Goal: Task Accomplishment & Management: Manage account settings

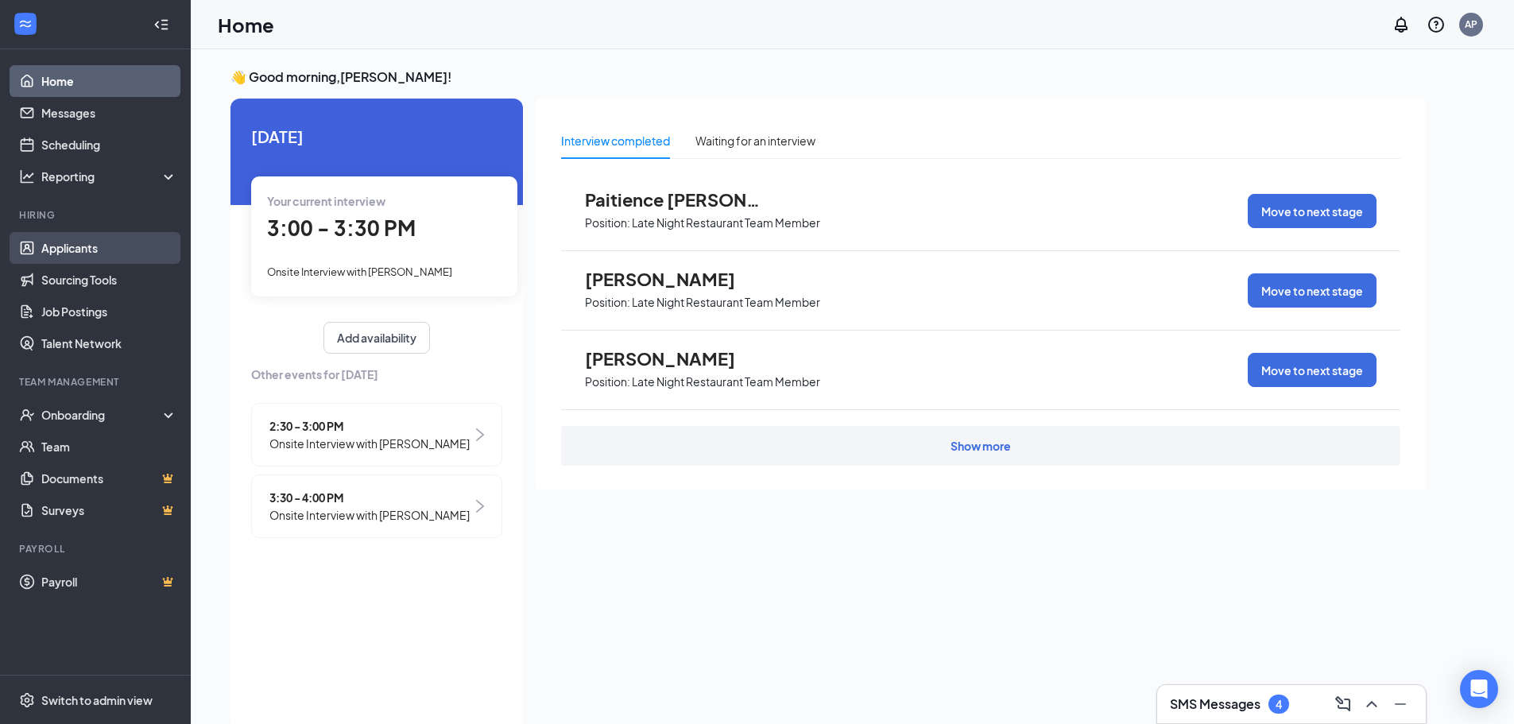
click at [107, 242] on link "Applicants" at bounding box center [109, 248] width 136 height 32
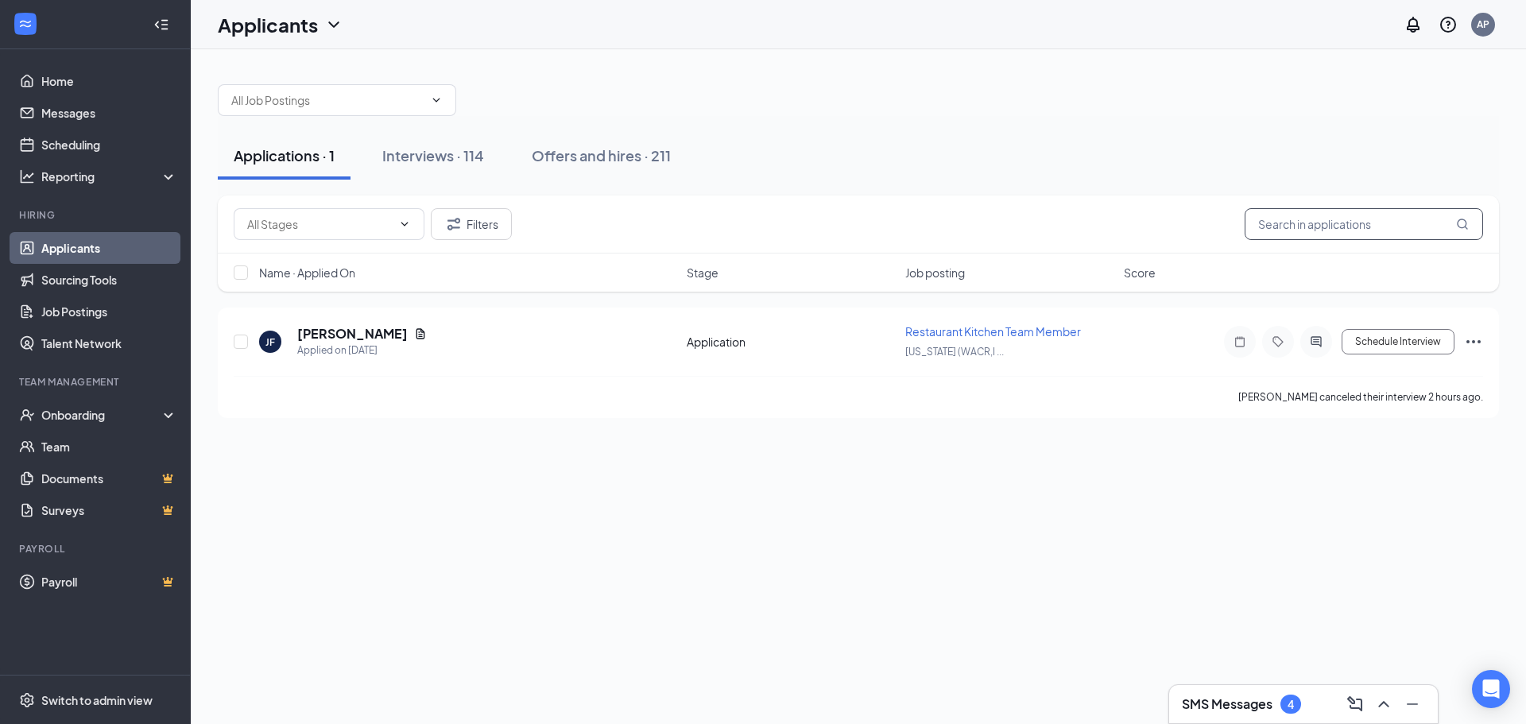
click at [1365, 223] on input "text" at bounding box center [1364, 224] width 238 height 32
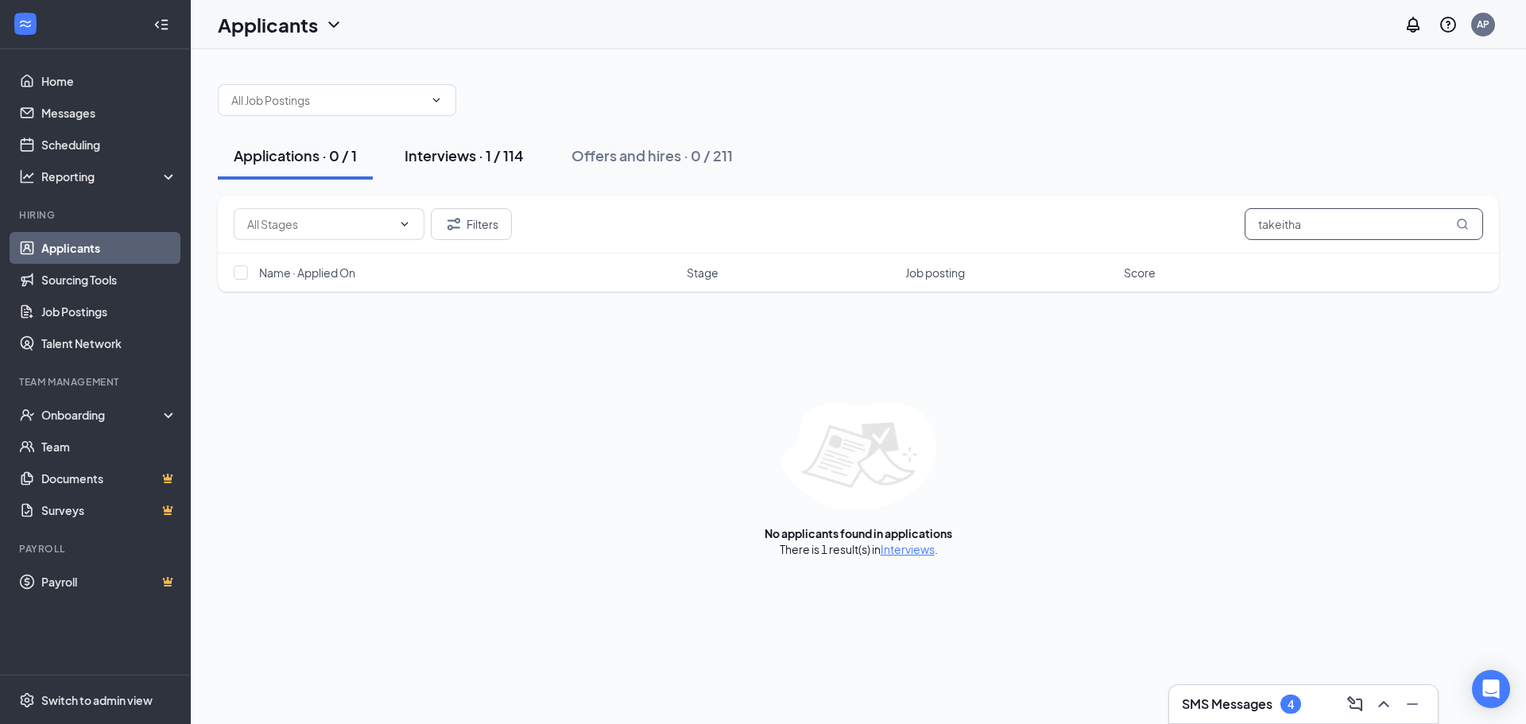
type input "takeitha"
click at [494, 153] on div "Interviews · 1 / 114" at bounding box center [464, 155] width 119 height 20
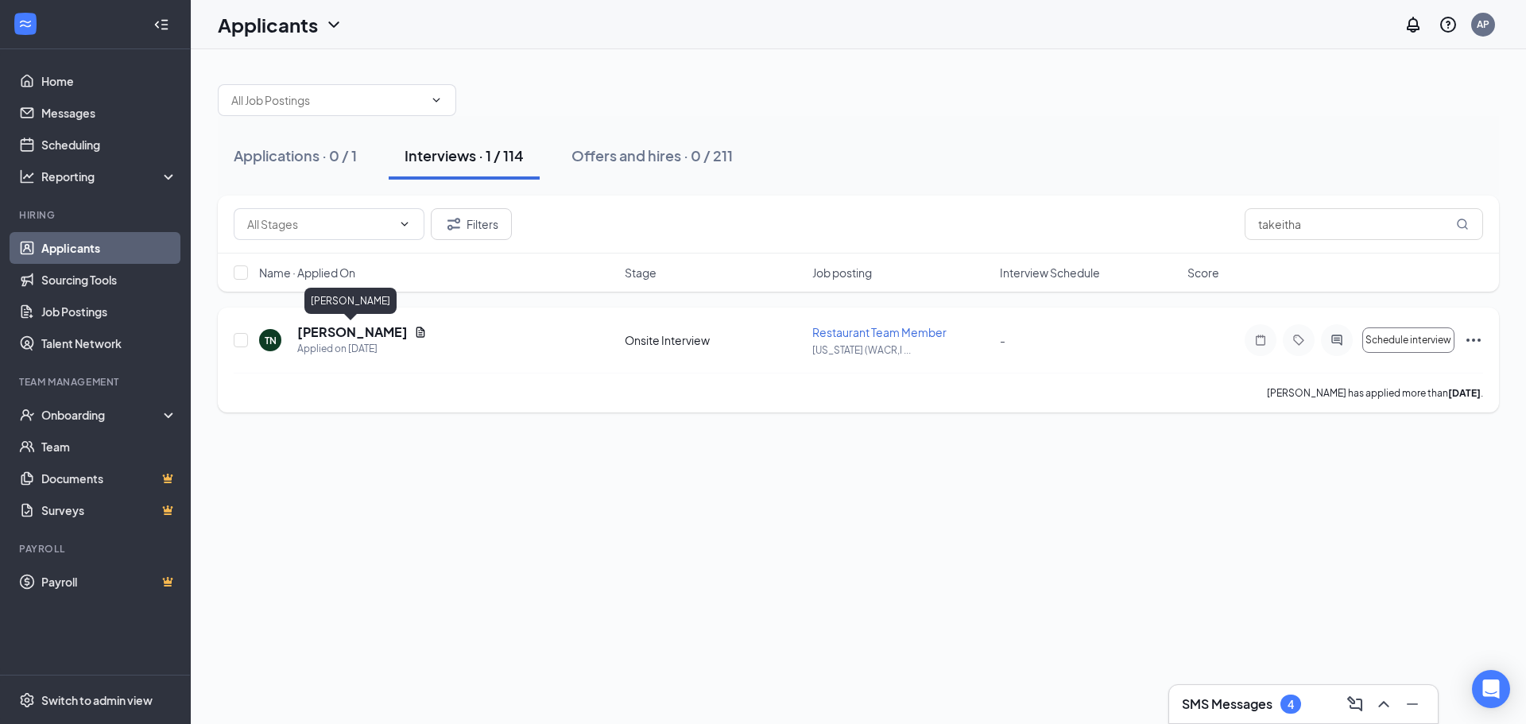
click at [380, 334] on h5 "Takeitha Netters" at bounding box center [352, 331] width 110 height 17
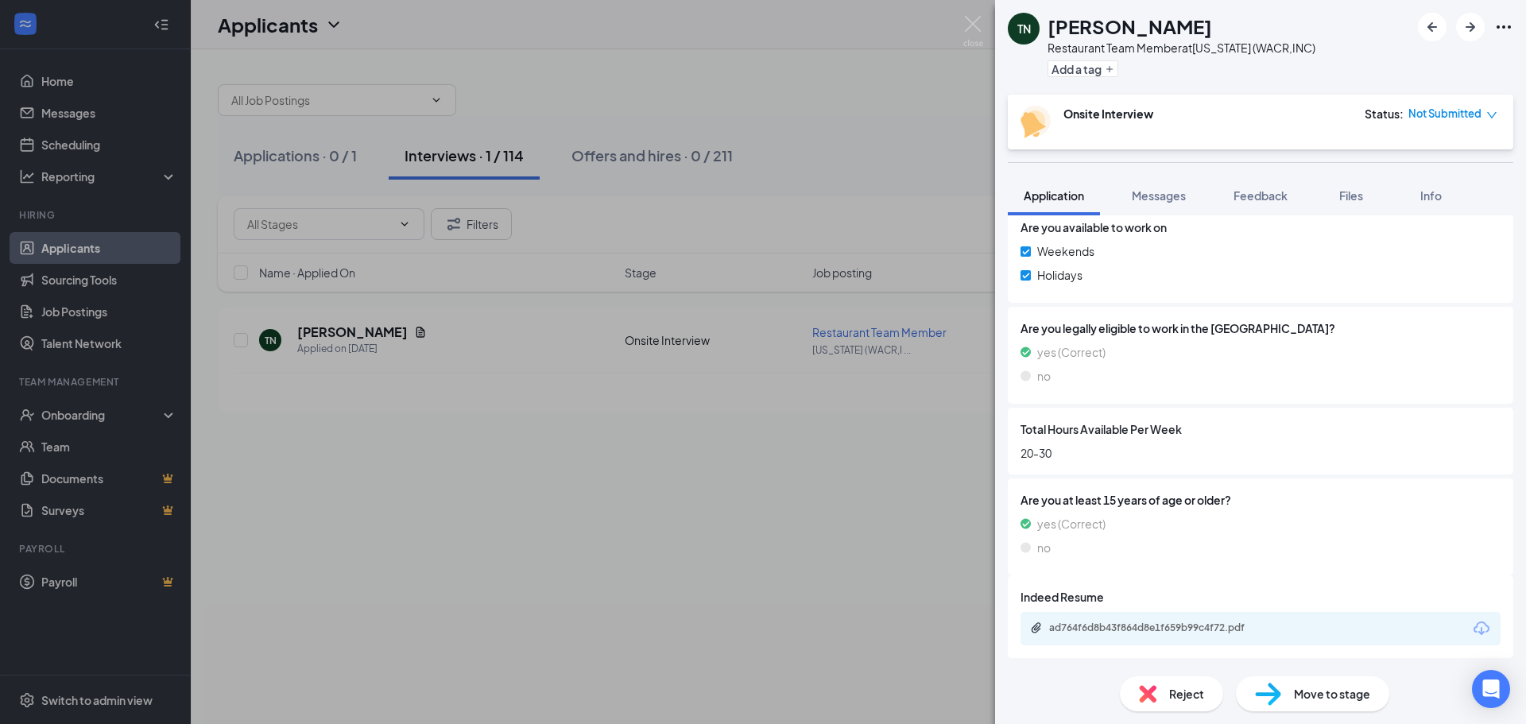
scroll to position [689, 0]
click at [1124, 621] on div "ad764f6d8b43f864d8e1f659b99c4f72.pdf" at bounding box center [1160, 627] width 223 height 13
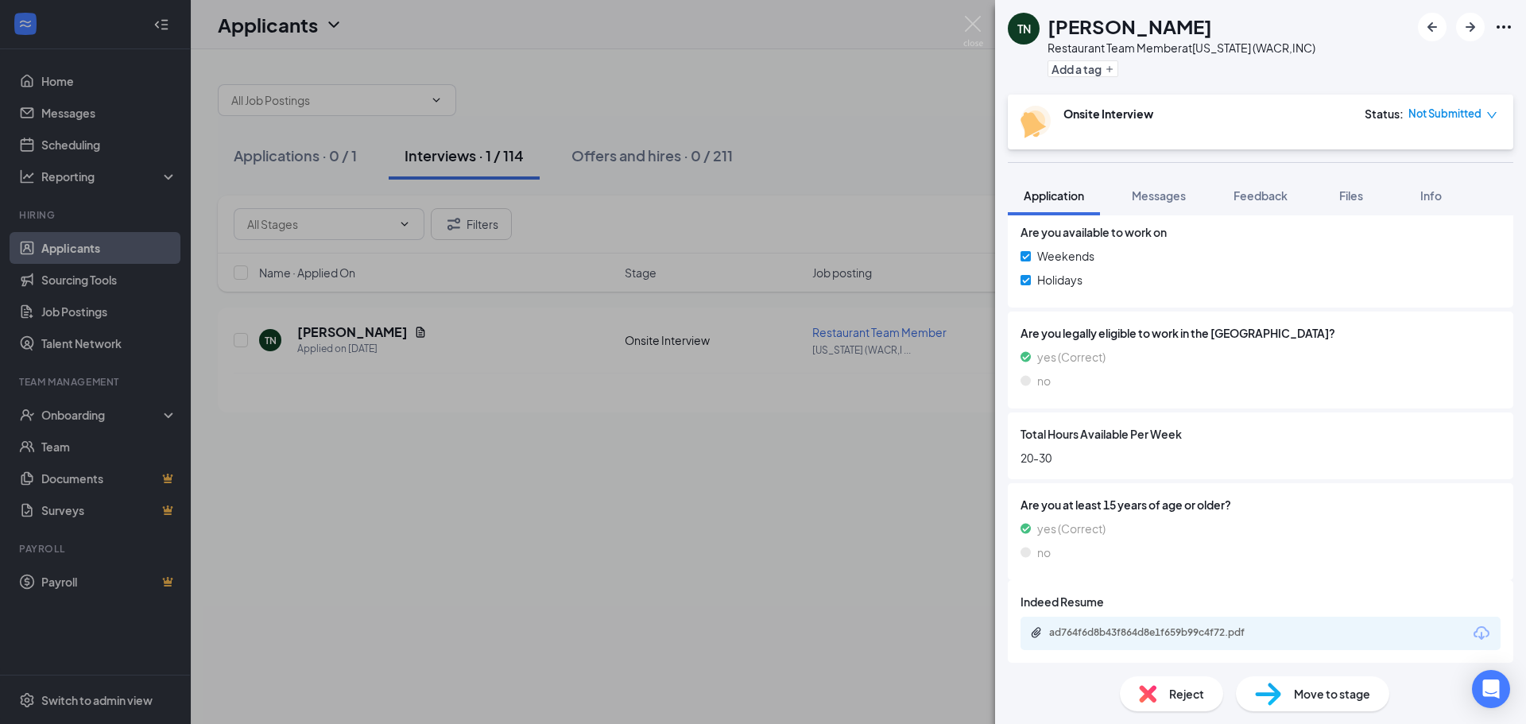
click at [1489, 21] on div at bounding box center [1465, 27] width 95 height 29
click at [1497, 25] on icon "Ellipses" at bounding box center [1503, 26] width 19 height 19
click at [1504, 32] on icon "Ellipses" at bounding box center [1503, 26] width 19 height 19
click at [1435, 56] on link "View full application" at bounding box center [1418, 64] width 172 height 16
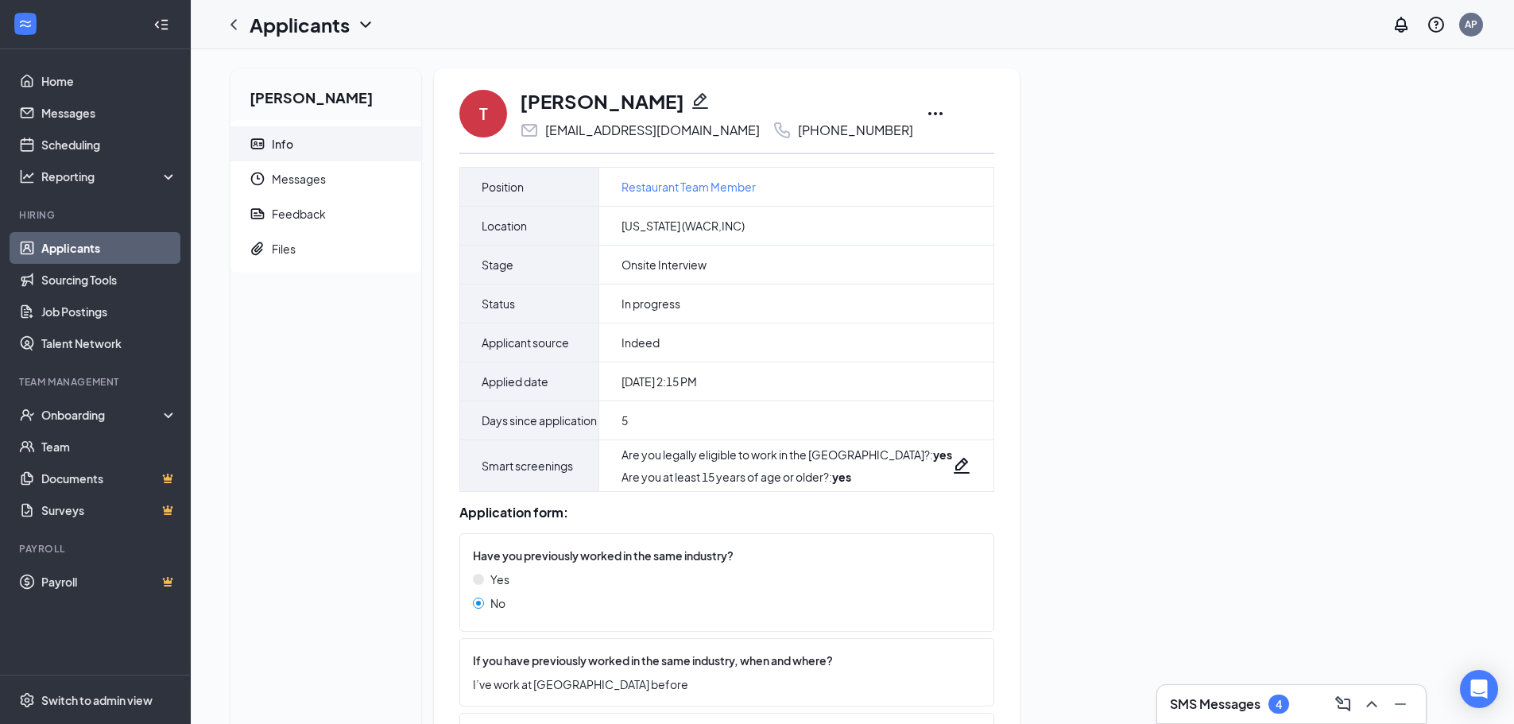
click at [926, 110] on icon "Ellipses" at bounding box center [935, 113] width 19 height 19
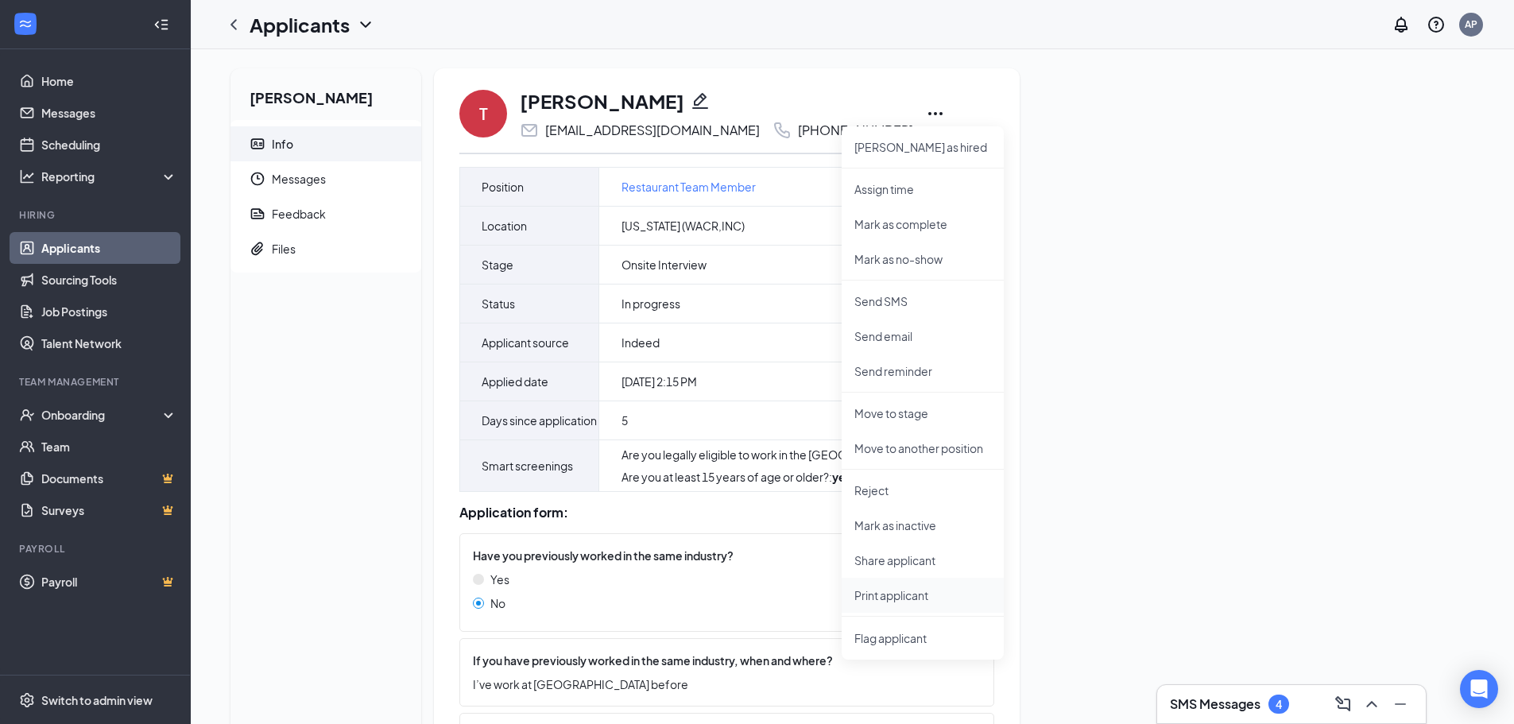
click at [916, 587] on li "Print applicant" at bounding box center [923, 595] width 162 height 35
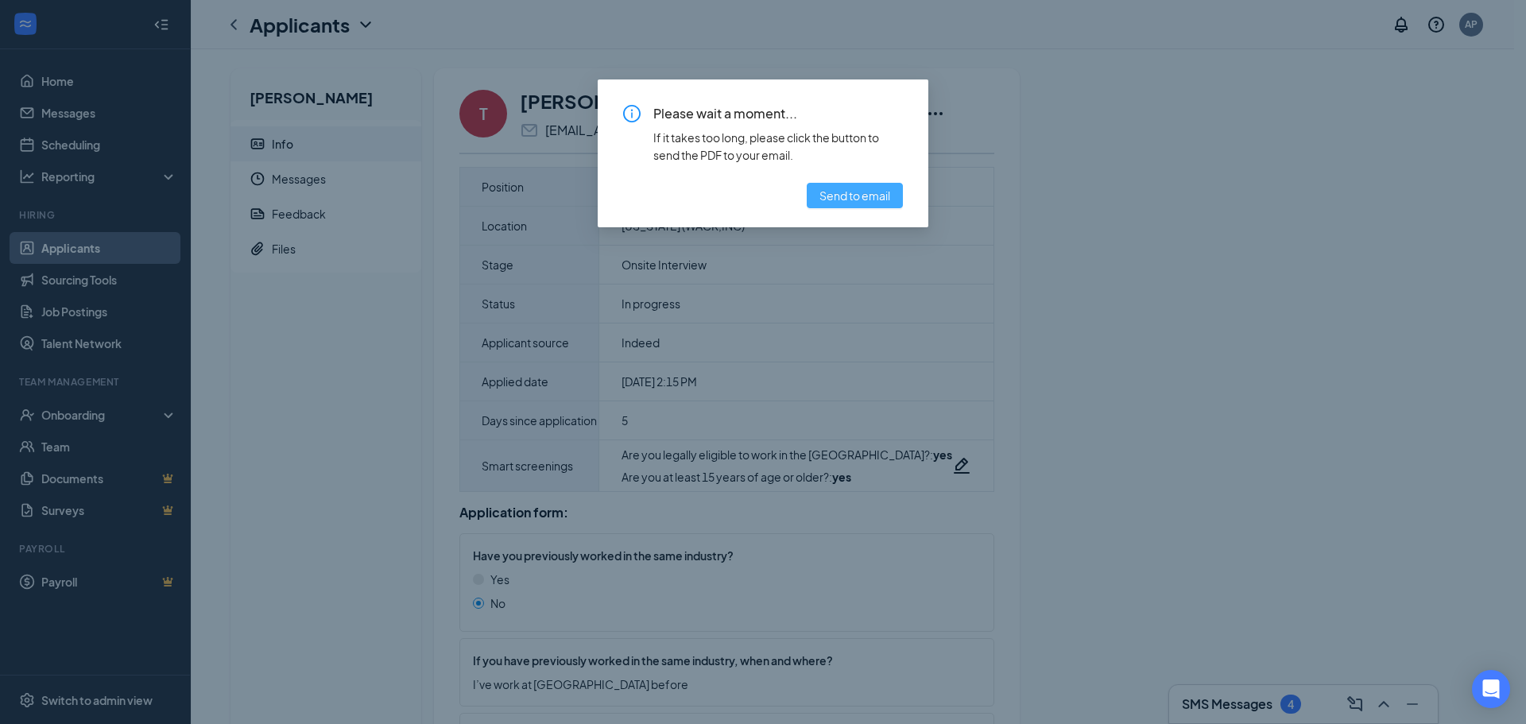
click at [877, 193] on span "Send to email" at bounding box center [854, 195] width 71 height 17
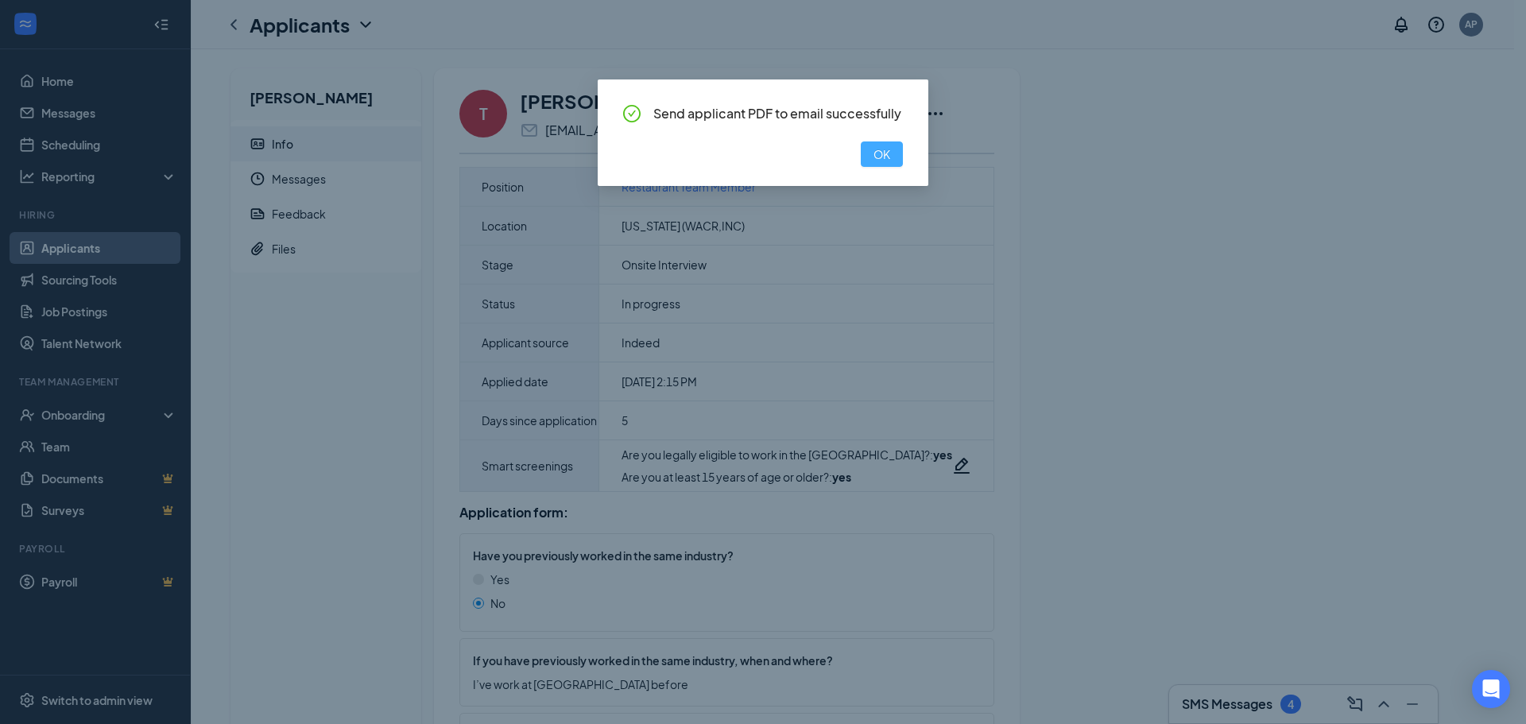
click at [883, 156] on span "OK" at bounding box center [881, 153] width 17 height 17
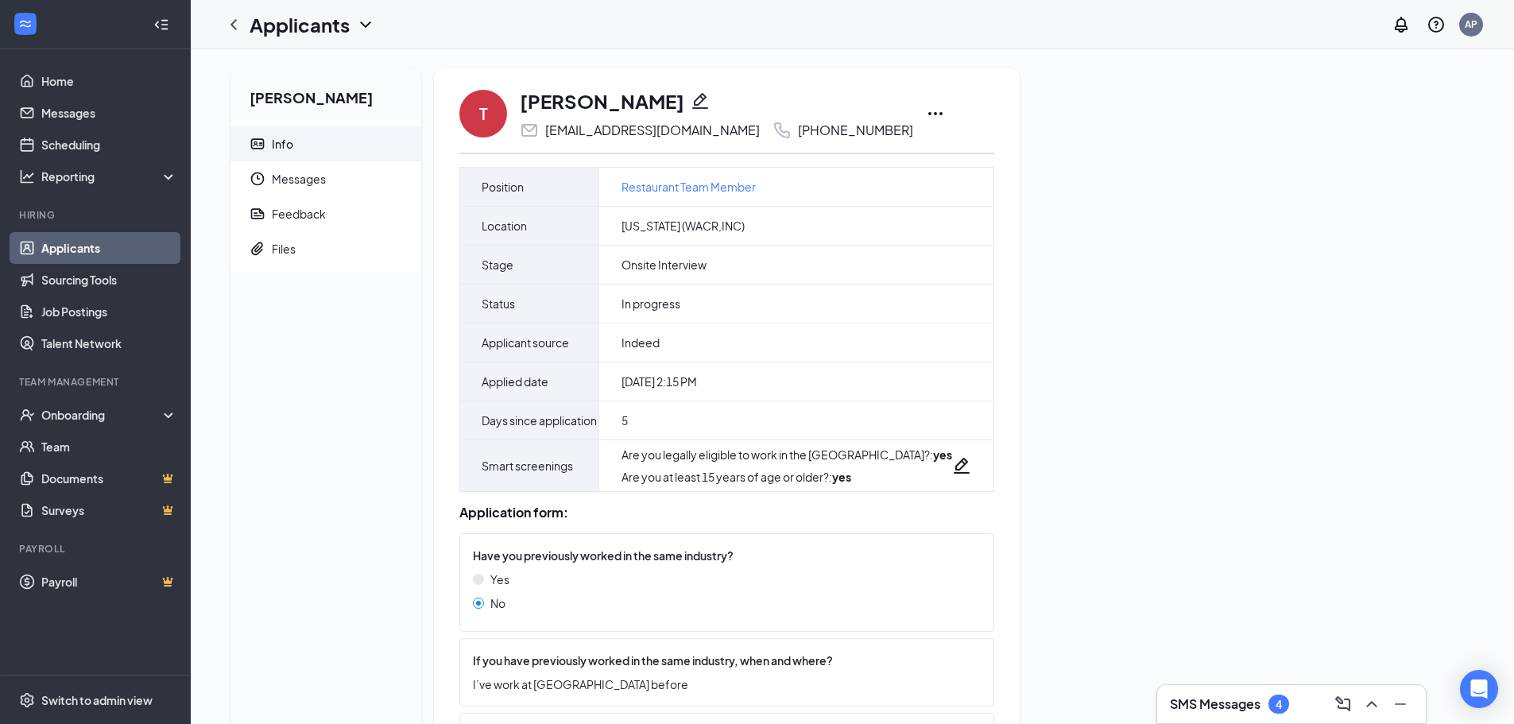
click at [856, 103] on div "T Takeitha Netters keyda309@gmail.com +1 (217) 900-0671 Mark as hired Assign ti…" at bounding box center [726, 113] width 535 height 52
click at [926, 117] on icon "Ellipses" at bounding box center [935, 113] width 19 height 19
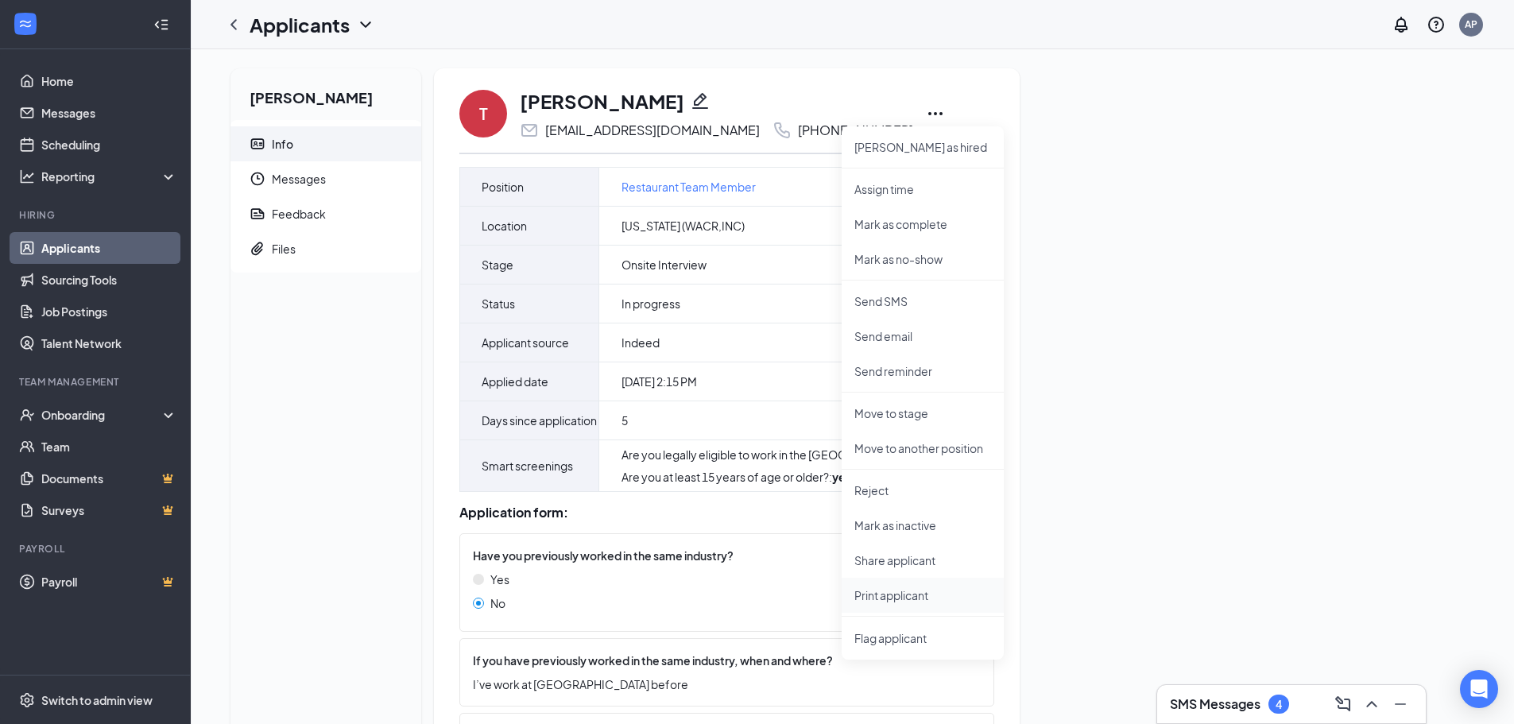
click at [885, 585] on li "Print applicant" at bounding box center [923, 595] width 162 height 35
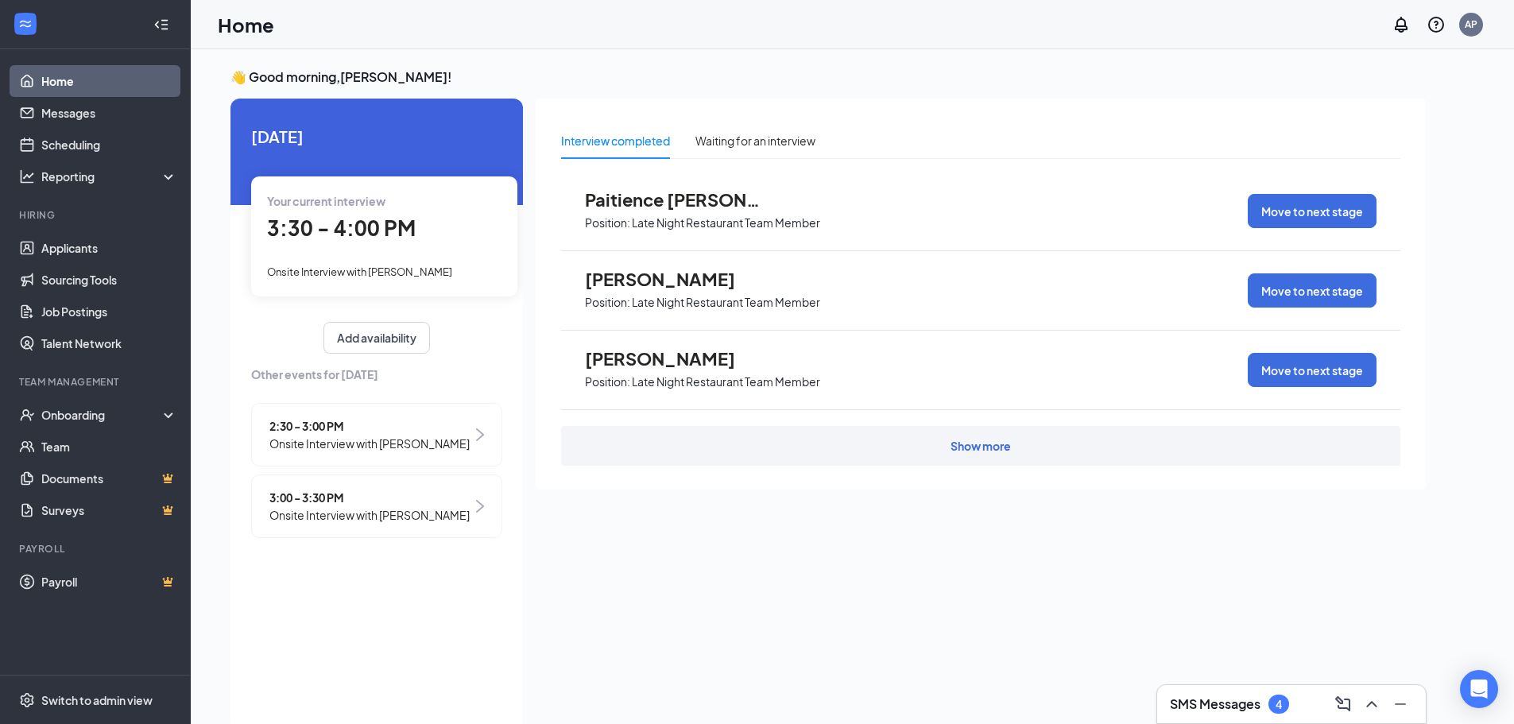
click at [399, 236] on span "3:30 - 4:00 PM" at bounding box center [341, 228] width 149 height 26
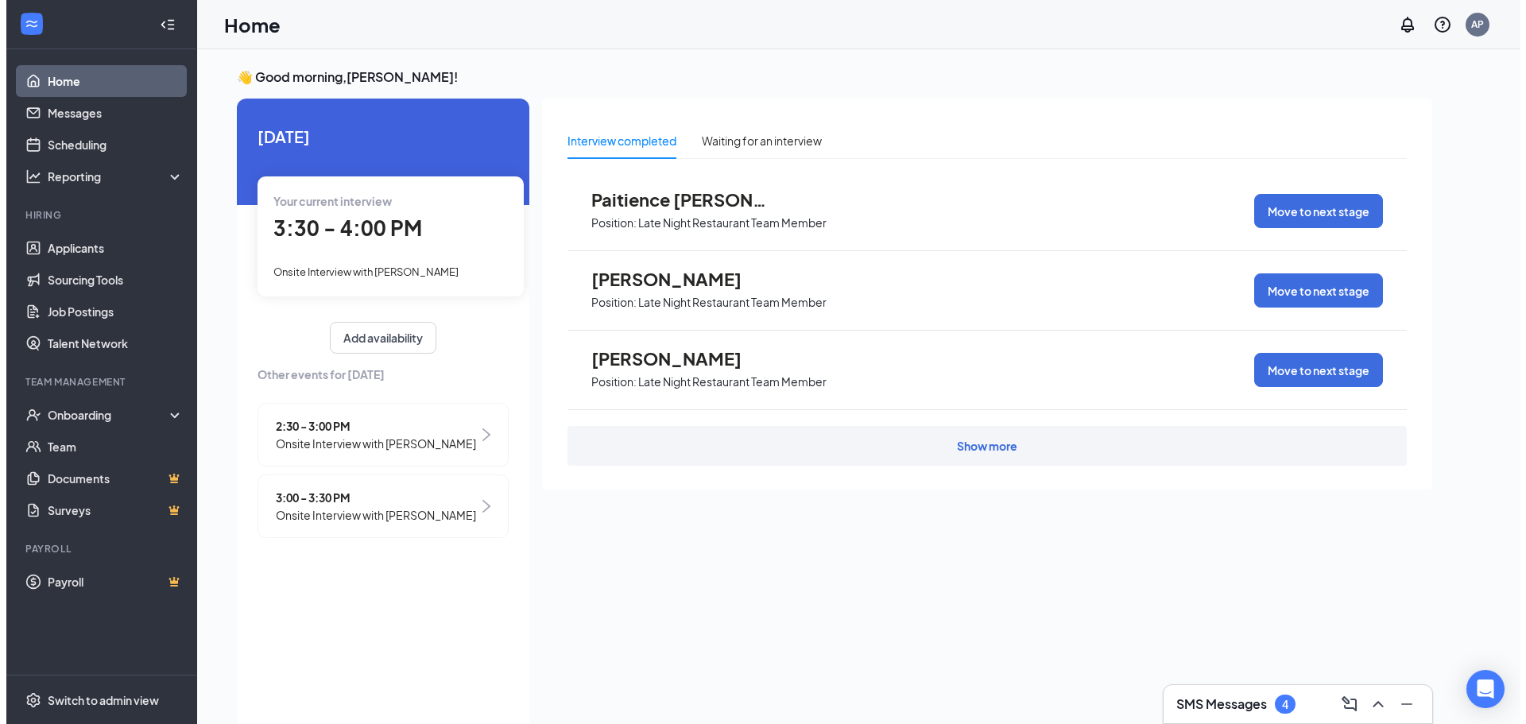
scroll to position [6, 0]
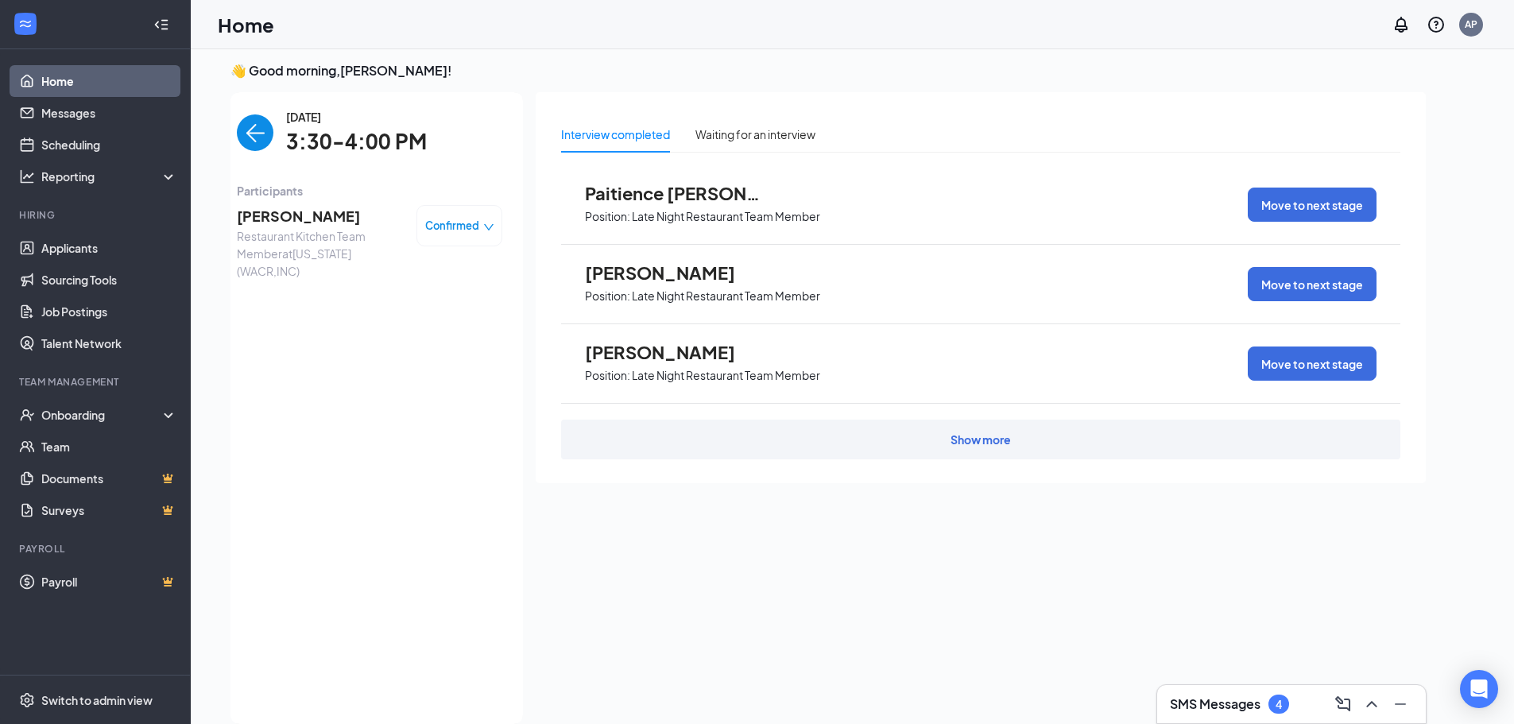
click at [334, 219] on span "[PERSON_NAME]" at bounding box center [320, 216] width 167 height 22
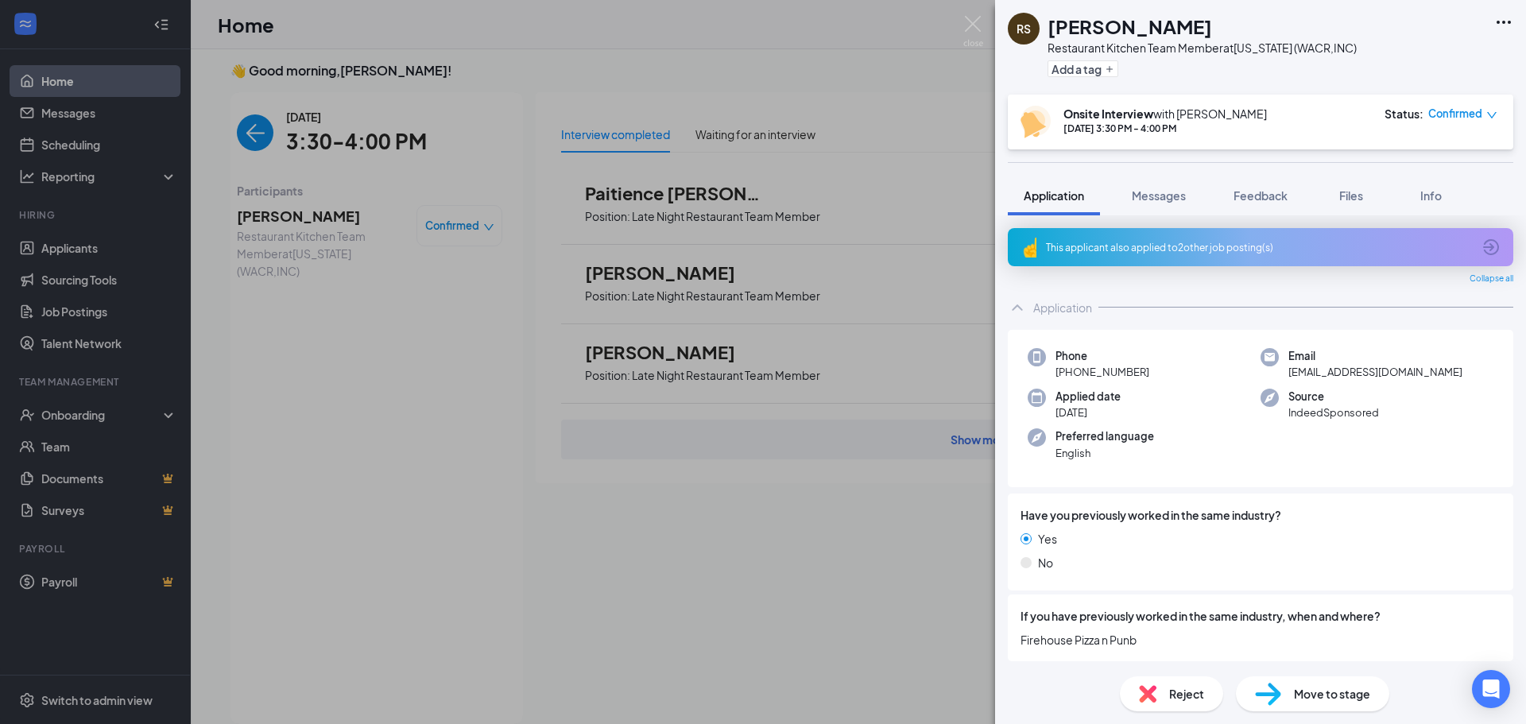
click at [1501, 29] on icon "Ellipses" at bounding box center [1503, 22] width 19 height 19
click at [1426, 63] on link "View full application" at bounding box center [1418, 59] width 172 height 16
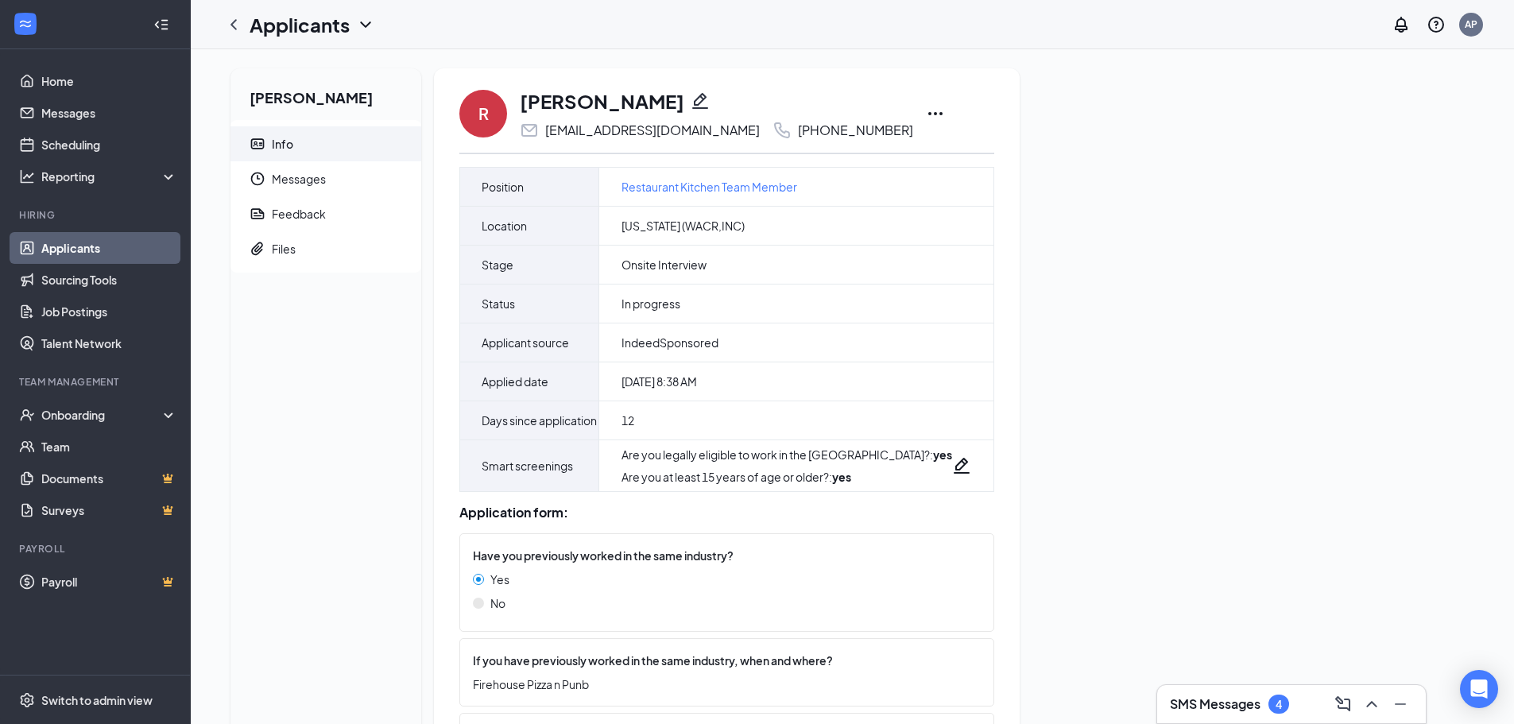
click at [926, 114] on icon "Ellipses" at bounding box center [935, 113] width 19 height 19
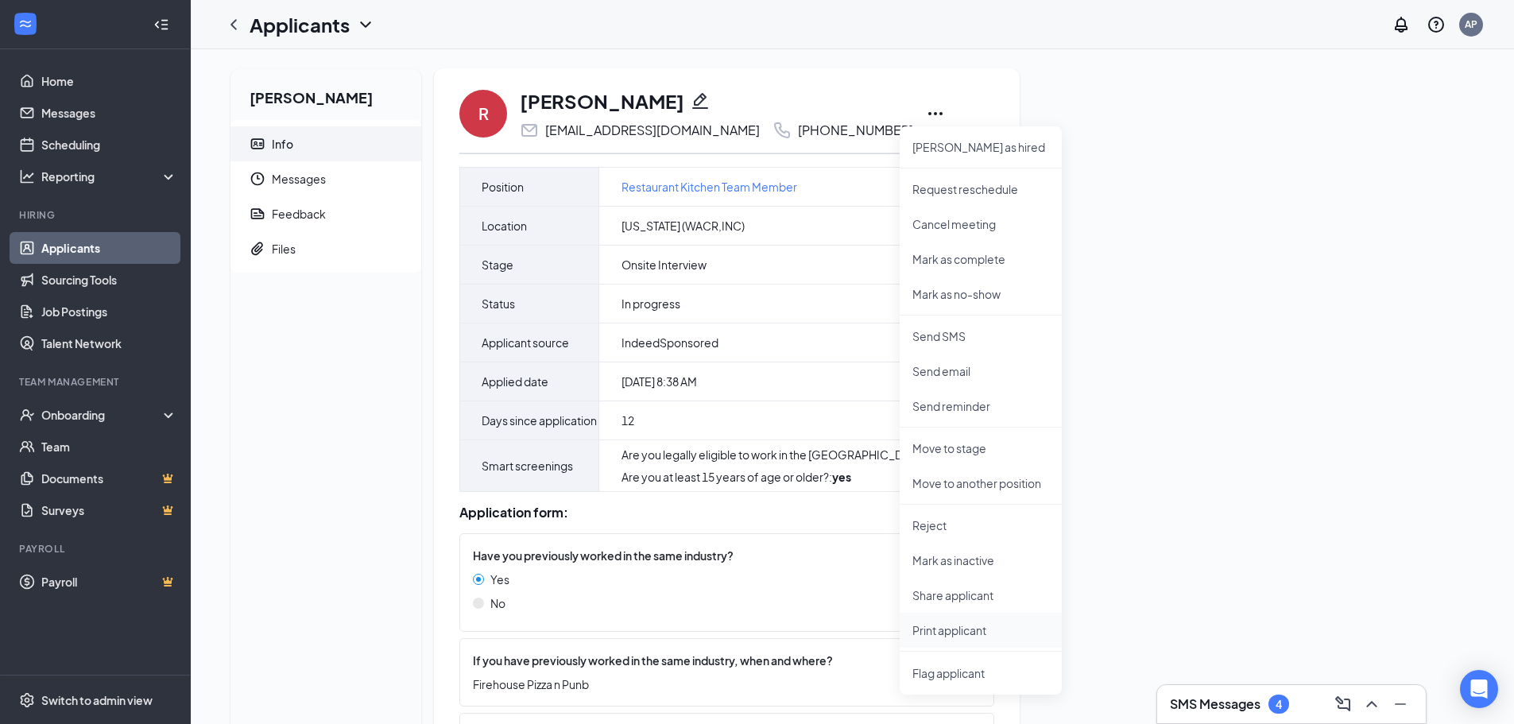
click at [961, 637] on p "Print applicant" at bounding box center [980, 630] width 137 height 16
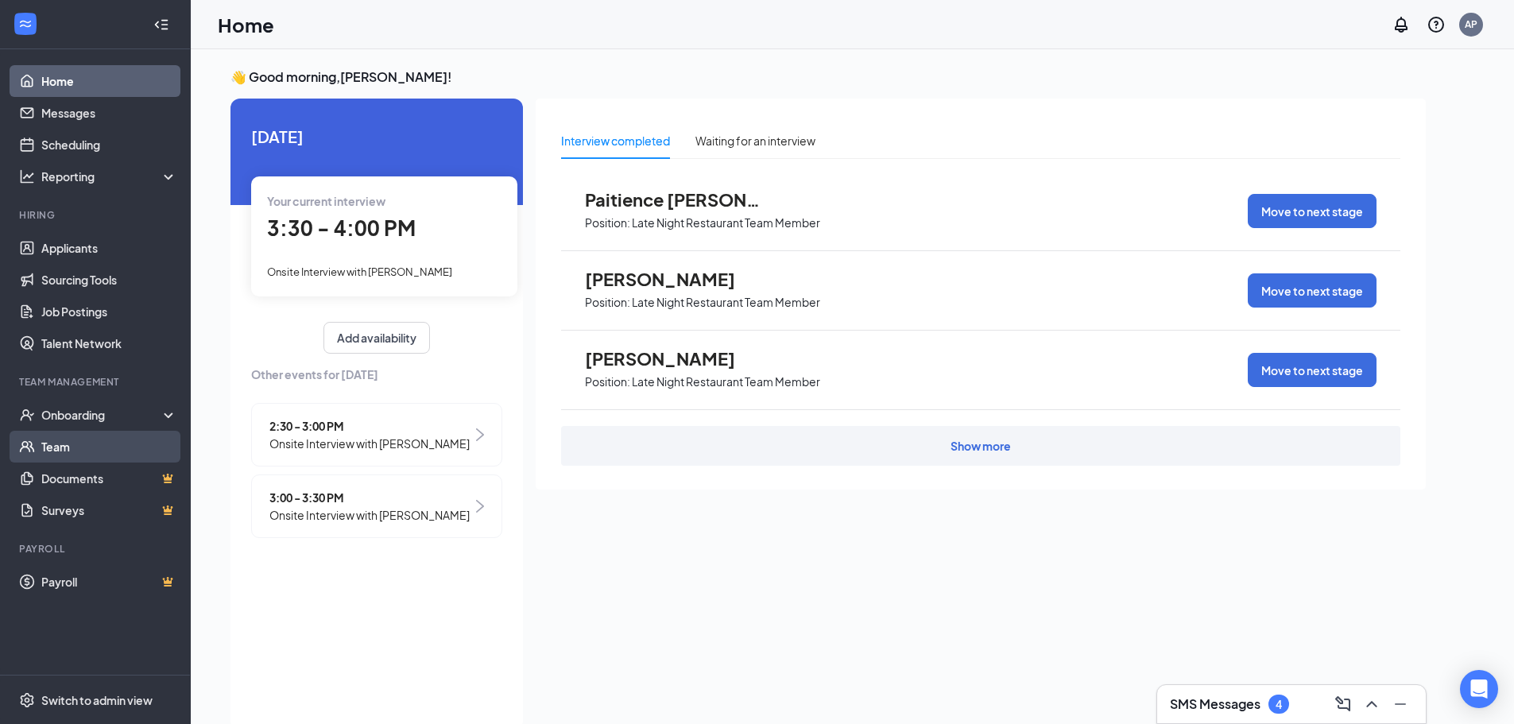
click at [97, 447] on link "Team" at bounding box center [109, 447] width 136 height 32
